Goal: Task Accomplishment & Management: Use online tool/utility

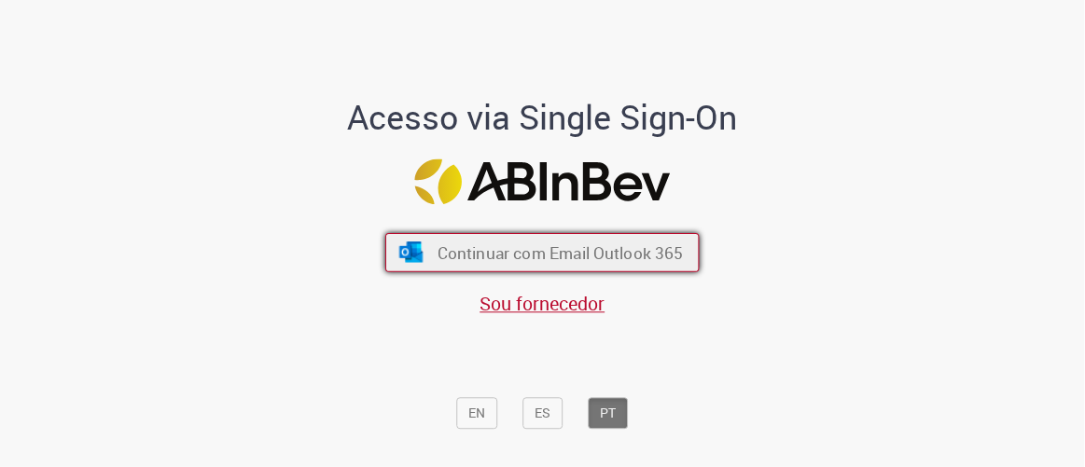
click at [486, 257] on span "Continuar com Email Outlook 365" at bounding box center [560, 252] width 246 height 21
